Goal: Find specific page/section: Find specific page/section

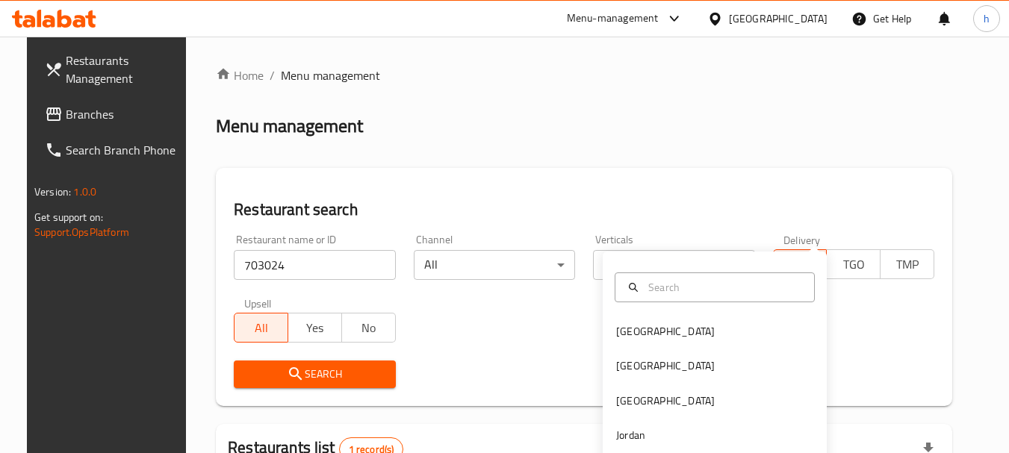
scroll to position [213, 0]
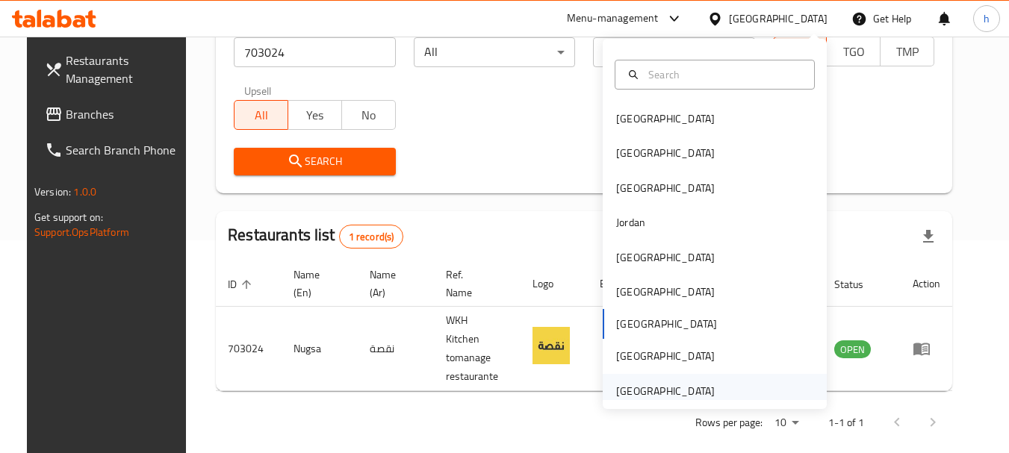
click at [616, 388] on div "[GEOGRAPHIC_DATA]" at bounding box center [665, 391] width 99 height 16
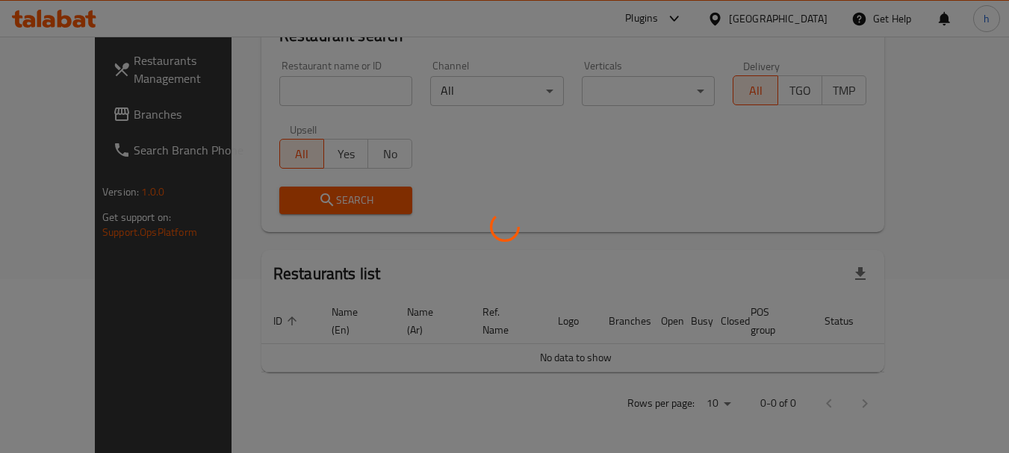
scroll to position [157, 0]
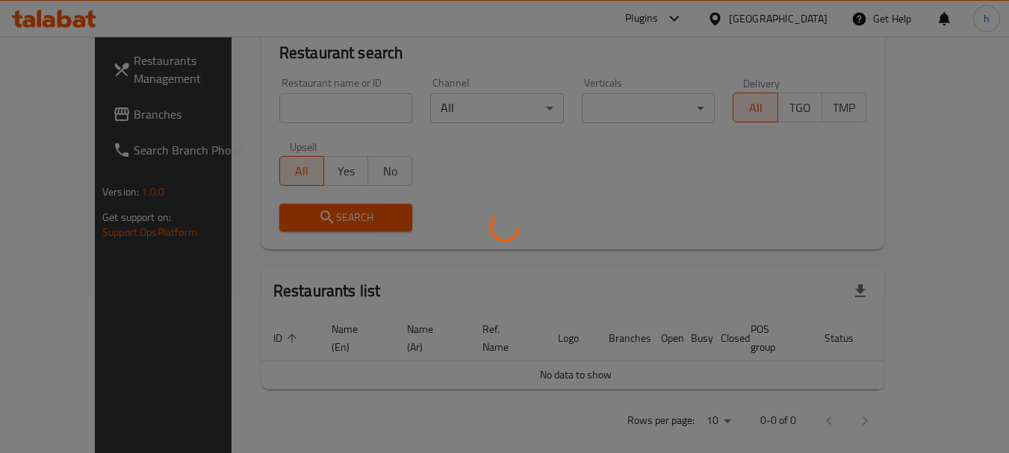
click at [76, 115] on div at bounding box center [504, 226] width 1009 height 453
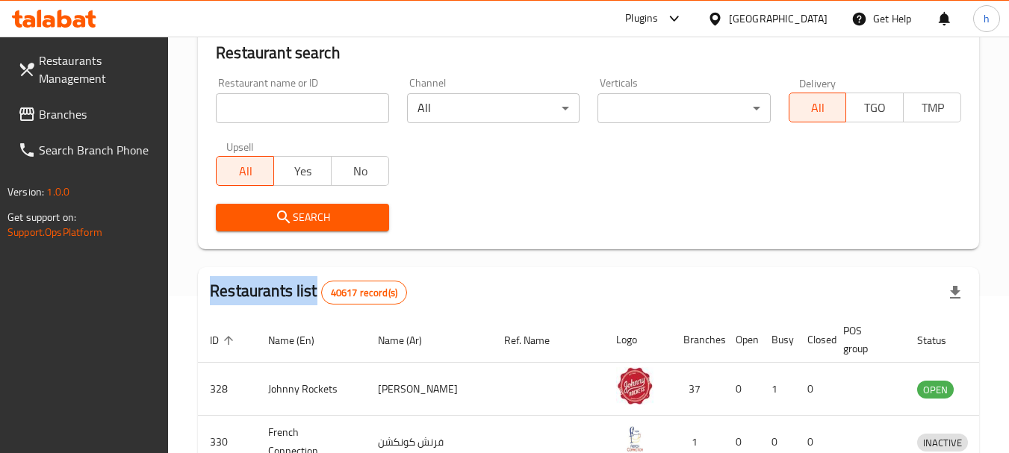
scroll to position [213, 0]
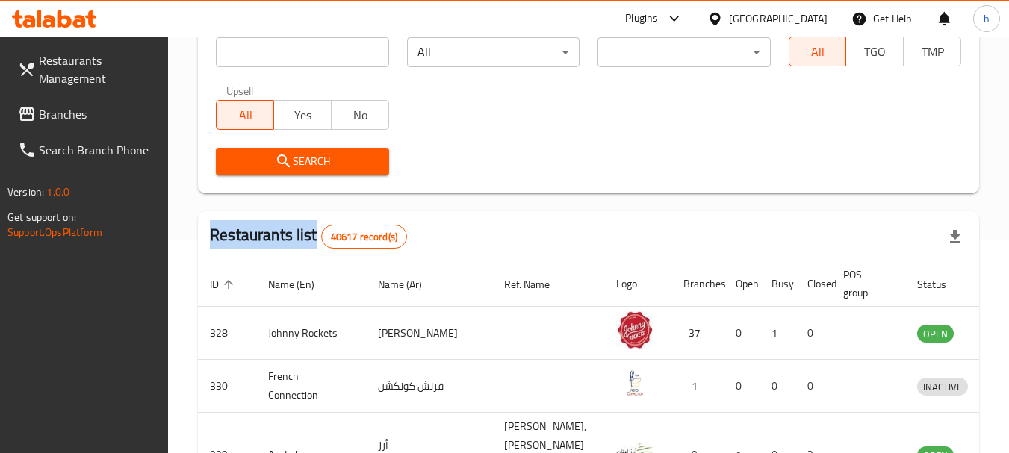
click at [76, 115] on span "Branches" at bounding box center [98, 114] width 118 height 18
